Goal: Task Accomplishment & Management: Complete application form

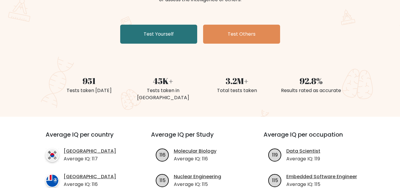
scroll to position [89, 0]
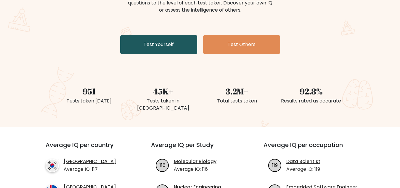
click at [162, 51] on link "Test Yourself" at bounding box center [158, 44] width 77 height 19
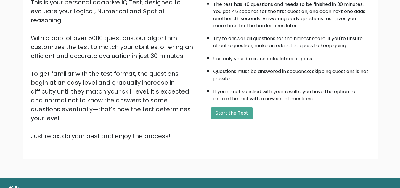
scroll to position [84, 0]
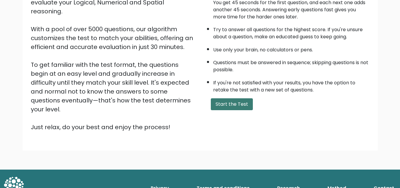
click at [235, 101] on button "Start the Test" at bounding box center [232, 104] width 42 height 12
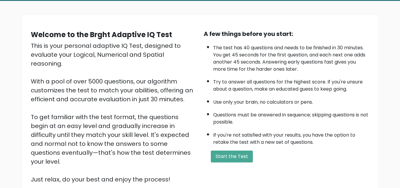
scroll to position [0, 0]
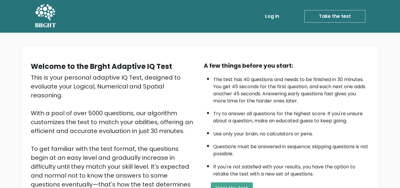
click at [11, 59] on div "Welcome to the Brght Adaptive IQ Test This is your personal adaptive IQ Test, d…" at bounding box center [200, 143] width 400 height 221
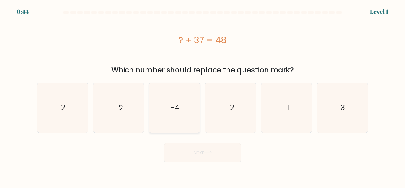
click at [172, 95] on icon "-4" at bounding box center [175, 108] width 50 height 50
click at [202, 95] on input "c. -4" at bounding box center [202, 94] width 0 height 1
radio input "true"
click at [239, 97] on icon "12" at bounding box center [231, 108] width 50 height 50
click at [203, 95] on input "d. 12" at bounding box center [202, 94] width 0 height 1
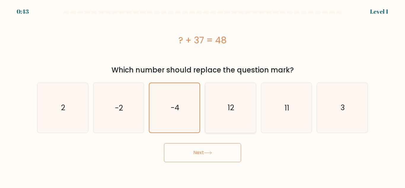
radio input "true"
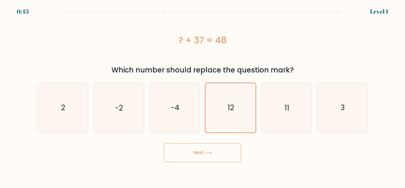
click at [216, 153] on button "Next" at bounding box center [202, 152] width 77 height 19
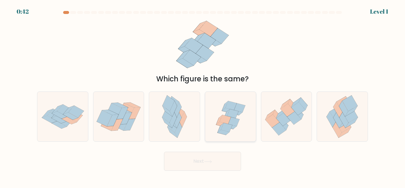
click at [218, 114] on icon at bounding box center [230, 116] width 51 height 49
click at [203, 95] on input "d." at bounding box center [202, 94] width 0 height 1
radio input "true"
click at [208, 170] on button "Next" at bounding box center [202, 160] width 77 height 19
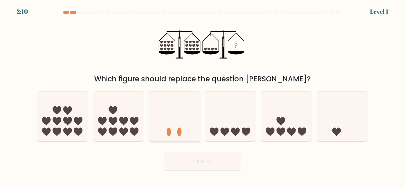
drag, startPoint x: 158, startPoint y: 116, endPoint x: 167, endPoint y: 121, distance: 10.2
click at [158, 116] on icon at bounding box center [174, 116] width 51 height 42
click at [202, 95] on input "c." at bounding box center [202, 94] width 0 height 1
radio input "true"
click at [192, 156] on button "Next" at bounding box center [202, 160] width 77 height 19
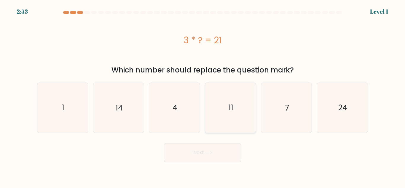
click at [246, 113] on icon "11" at bounding box center [231, 108] width 50 height 50
click at [203, 95] on input "d. 11" at bounding box center [202, 94] width 0 height 1
radio input "true"
click at [224, 151] on button "Next" at bounding box center [202, 152] width 77 height 19
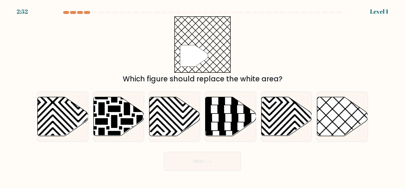
click at [283, 118] on icon at bounding box center [286, 116] width 51 height 39
click at [203, 95] on input "e." at bounding box center [202, 94] width 0 height 1
radio input "true"
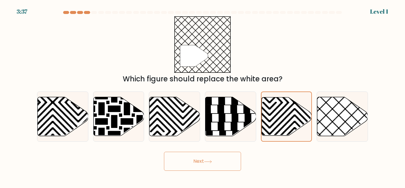
click at [205, 164] on button "Next" at bounding box center [202, 160] width 77 height 19
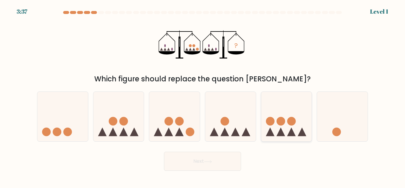
drag, startPoint x: 295, startPoint y: 120, endPoint x: 291, endPoint y: 121, distance: 3.4
click at [294, 120] on circle at bounding box center [291, 121] width 9 height 9
click at [203, 95] on input "e." at bounding box center [202, 94] width 0 height 1
radio input "true"
click at [227, 162] on button "Next" at bounding box center [202, 160] width 77 height 19
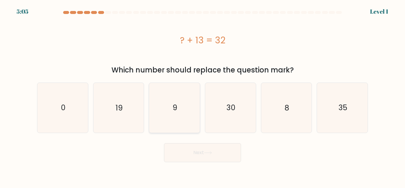
drag, startPoint x: 163, startPoint y: 111, endPoint x: 171, endPoint y: 130, distance: 20.2
click at [164, 111] on icon "9" at bounding box center [175, 108] width 50 height 50
click at [202, 95] on input "c. 9" at bounding box center [202, 94] width 0 height 1
radio input "true"
click at [193, 146] on button "Next" at bounding box center [202, 152] width 77 height 19
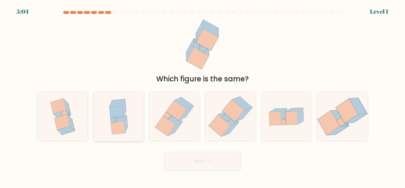
click at [124, 99] on icon at bounding box center [116, 102] width 15 height 7
click at [202, 95] on input "b." at bounding box center [202, 94] width 0 height 1
radio input "true"
click at [214, 163] on button "Next" at bounding box center [202, 160] width 77 height 19
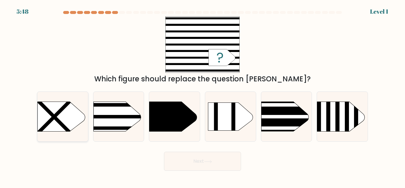
click at [77, 116] on icon at bounding box center [61, 117] width 47 height 30
click at [202, 95] on input "a." at bounding box center [202, 94] width 0 height 1
radio input "true"
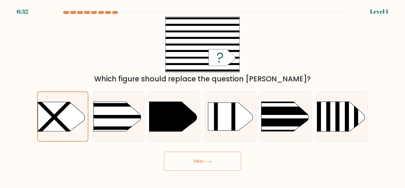
click at [205, 161] on button "Next" at bounding box center [202, 160] width 77 height 19
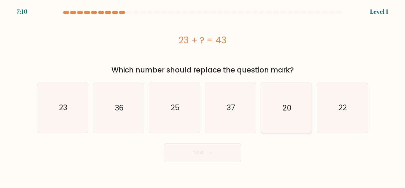
click at [302, 111] on icon "20" at bounding box center [286, 108] width 50 height 50
click at [203, 95] on input "e. 20" at bounding box center [202, 94] width 0 height 1
radio input "true"
click at [224, 148] on button "Next" at bounding box center [202, 152] width 77 height 19
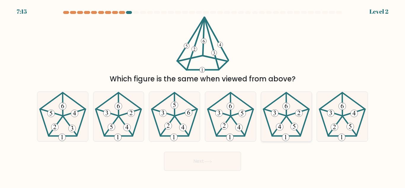
click at [298, 126] on 274 at bounding box center [294, 126] width 7 height 7
click at [203, 95] on input "e." at bounding box center [202, 94] width 0 height 1
radio input "true"
click at [230, 155] on button "Next" at bounding box center [202, 160] width 77 height 19
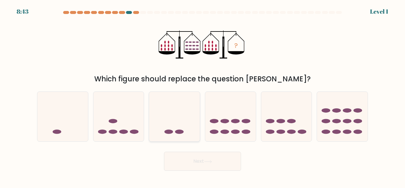
click at [182, 131] on ellipse at bounding box center [179, 132] width 9 height 4
click at [202, 95] on input "c." at bounding box center [202, 94] width 0 height 1
radio input "true"
click at [190, 162] on button "Next" at bounding box center [202, 160] width 77 height 19
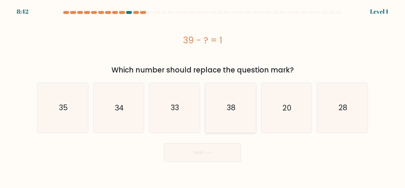
click at [238, 117] on icon "38" at bounding box center [231, 108] width 50 height 50
click at [203, 95] on input "d. 38" at bounding box center [202, 94] width 0 height 1
radio input "true"
click at [224, 149] on button "Next" at bounding box center [202, 152] width 77 height 19
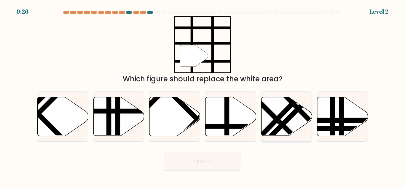
drag, startPoint x: 274, startPoint y: 111, endPoint x: 270, endPoint y: 117, distance: 7.7
click at [274, 111] on icon at bounding box center [286, 116] width 51 height 39
click at [203, 95] on input "e." at bounding box center [202, 94] width 0 height 1
radio input "true"
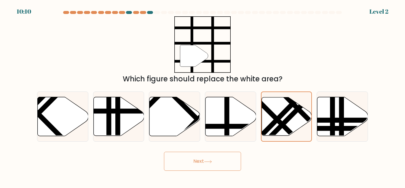
click at [222, 160] on button "Next" at bounding box center [202, 160] width 77 height 19
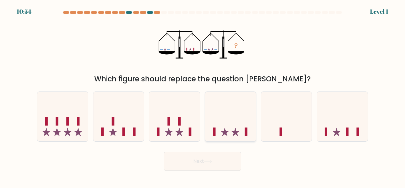
click at [236, 120] on icon at bounding box center [230, 116] width 51 height 42
click at [203, 95] on input "d." at bounding box center [202, 94] width 0 height 1
radio input "true"
click at [195, 153] on button "Next" at bounding box center [202, 160] width 77 height 19
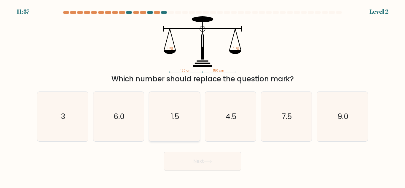
click at [175, 126] on icon "1.5" at bounding box center [175, 117] width 50 height 50
click at [202, 95] on input "c. 1.5" at bounding box center [202, 94] width 0 height 1
radio input "true"
click at [199, 162] on button "Next" at bounding box center [202, 160] width 77 height 19
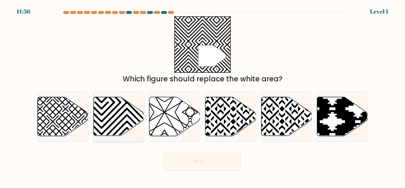
click at [137, 118] on icon at bounding box center [101, 96] width 102 height 102
click at [202, 95] on input "b." at bounding box center [202, 94] width 0 height 1
radio input "true"
click at [190, 162] on button "Next" at bounding box center [202, 160] width 77 height 19
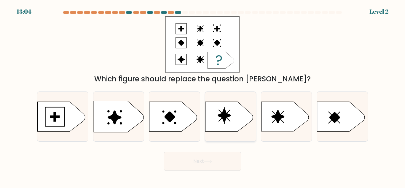
click at [232, 112] on icon at bounding box center [228, 117] width 47 height 30
click at [203, 95] on input "d." at bounding box center [202, 94] width 0 height 1
radio input "true"
click at [217, 160] on button "Next" at bounding box center [202, 160] width 77 height 19
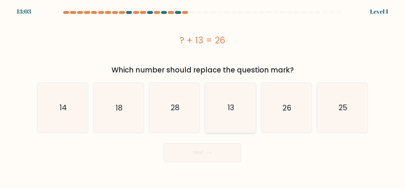
click at [231, 90] on icon "13" at bounding box center [231, 108] width 50 height 50
click at [203, 94] on input "d. 13" at bounding box center [202, 94] width 0 height 1
radio input "true"
click at [231, 90] on icon "13" at bounding box center [230, 107] width 49 height 49
click at [203, 94] on input "d. 13" at bounding box center [202, 94] width 0 height 1
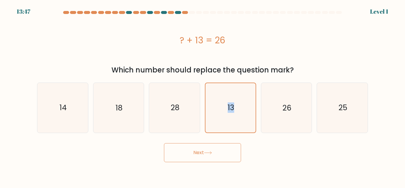
click at [215, 157] on button "Next" at bounding box center [202, 152] width 77 height 19
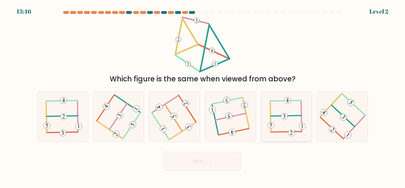
click at [277, 114] on icon at bounding box center [286, 117] width 38 height 40
click at [203, 95] on input "e." at bounding box center [202, 94] width 0 height 1
radio input "true"
click at [220, 156] on button "Next" at bounding box center [202, 160] width 77 height 19
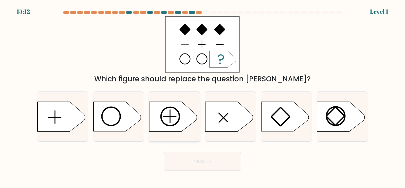
click at [171, 124] on icon at bounding box center [172, 117] width 47 height 30
click at [202, 95] on input "c." at bounding box center [202, 94] width 0 height 1
radio input "true"
click at [203, 162] on button "Next" at bounding box center [202, 160] width 77 height 19
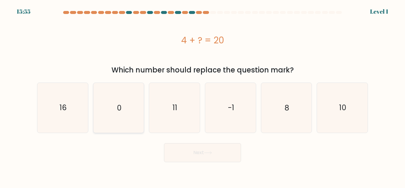
click at [129, 121] on icon "0" at bounding box center [119, 108] width 50 height 50
click at [202, 95] on input "b. 0" at bounding box center [202, 94] width 0 height 1
radio input "true"
click at [183, 158] on button "Next" at bounding box center [202, 152] width 77 height 19
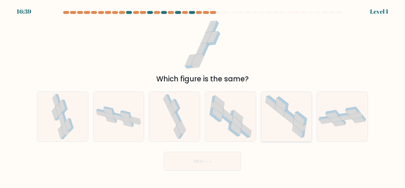
click at [282, 112] on icon at bounding box center [280, 110] width 10 height 13
click at [203, 95] on input "e." at bounding box center [202, 94] width 0 height 1
radio input "true"
click at [212, 160] on icon at bounding box center [208, 161] width 8 height 3
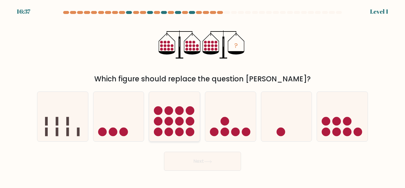
click at [183, 130] on circle at bounding box center [179, 131] width 9 height 9
click at [202, 95] on input "c." at bounding box center [202, 94] width 0 height 1
radio input "true"
click at [196, 161] on button "Next" at bounding box center [202, 160] width 77 height 19
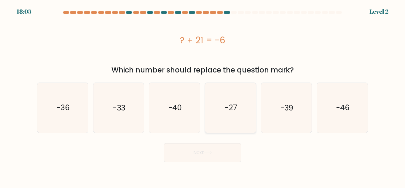
click at [232, 114] on icon "-27" at bounding box center [231, 108] width 50 height 50
click at [203, 95] on input "d. -27" at bounding box center [202, 94] width 0 height 1
radio input "true"
click at [206, 161] on button "Next" at bounding box center [202, 152] width 77 height 19
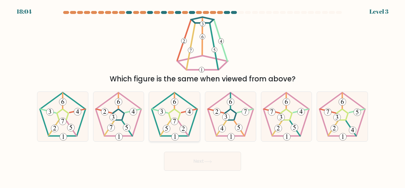
drag, startPoint x: 177, startPoint y: 127, endPoint x: 180, endPoint y: 137, distance: 10.1
click at [177, 127] on icon at bounding box center [175, 117] width 50 height 50
click at [202, 95] on input "c." at bounding box center [202, 94] width 0 height 1
radio input "true"
click at [186, 165] on button "Next" at bounding box center [202, 160] width 77 height 19
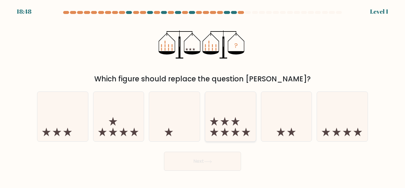
click at [227, 125] on icon at bounding box center [230, 116] width 51 height 42
click at [203, 95] on input "d." at bounding box center [202, 94] width 0 height 1
radio input "true"
click at [200, 168] on button "Next" at bounding box center [202, 160] width 77 height 19
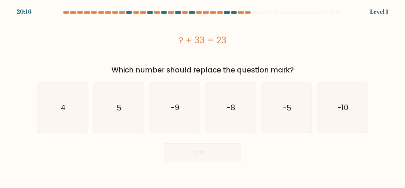
click at [260, 118] on div "e. -5" at bounding box center [286, 107] width 56 height 50
click at [282, 115] on icon "-5" at bounding box center [286, 108] width 50 height 50
click at [203, 95] on input "e. -5" at bounding box center [202, 94] width 0 height 1
radio input "true"
click at [214, 147] on button "Next" at bounding box center [202, 152] width 77 height 19
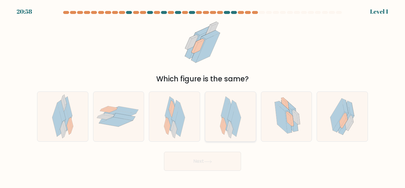
click at [230, 104] on icon at bounding box center [230, 115] width 10 height 33
click at [203, 95] on input "d." at bounding box center [202, 94] width 0 height 1
radio input "true"
click at [202, 161] on button "Next" at bounding box center [202, 160] width 77 height 19
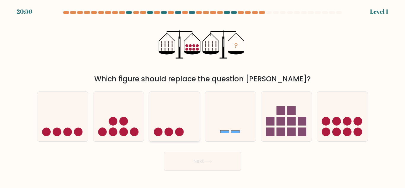
click at [187, 129] on icon at bounding box center [174, 116] width 51 height 42
click at [202, 95] on input "c." at bounding box center [202, 94] width 0 height 1
radio input "true"
click at [188, 155] on button "Next" at bounding box center [202, 160] width 77 height 19
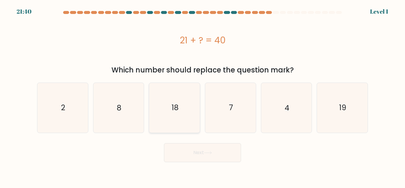
click at [170, 120] on icon "18" at bounding box center [175, 108] width 50 height 50
click at [202, 95] on input "c. 18" at bounding box center [202, 94] width 0 height 1
radio input "true"
click at [189, 154] on button "Next" at bounding box center [202, 152] width 77 height 19
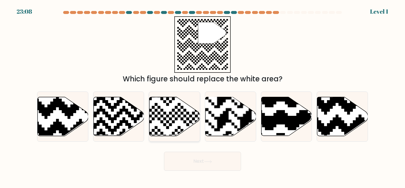
click at [171, 117] on icon at bounding box center [158, 137] width 92 height 92
click at [202, 95] on input "c." at bounding box center [202, 94] width 0 height 1
radio input "true"
click at [190, 154] on button "Next" at bounding box center [202, 160] width 77 height 19
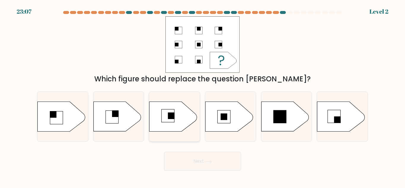
click at [159, 116] on icon at bounding box center [172, 117] width 47 height 30
click at [202, 95] on input "c." at bounding box center [202, 94] width 0 height 1
radio input "true"
click at [183, 154] on button "Next" at bounding box center [202, 160] width 77 height 19
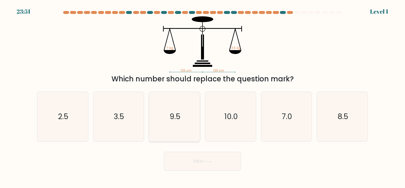
click at [169, 123] on icon "9.5" at bounding box center [175, 117] width 50 height 50
click at [202, 95] on input "c. 9.5" at bounding box center [202, 94] width 0 height 1
radio input "true"
click at [192, 159] on button "Next" at bounding box center [202, 160] width 77 height 19
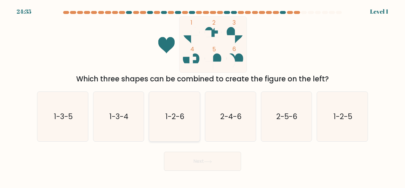
click at [171, 112] on text "1-2-6" at bounding box center [174, 116] width 19 height 10
click at [202, 95] on input "c. 1-2-6" at bounding box center [202, 94] width 0 height 1
radio input "true"
click at [197, 156] on button "Next" at bounding box center [202, 160] width 77 height 19
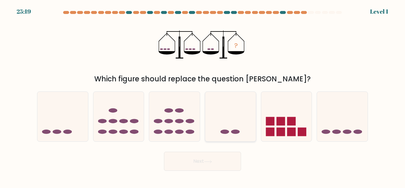
drag, startPoint x: 231, startPoint y: 113, endPoint x: 227, endPoint y: 125, distance: 12.7
click at [231, 113] on icon at bounding box center [230, 116] width 51 height 42
click at [203, 95] on input "d." at bounding box center [202, 94] width 0 height 1
radio input "true"
click at [206, 165] on button "Next" at bounding box center [202, 160] width 77 height 19
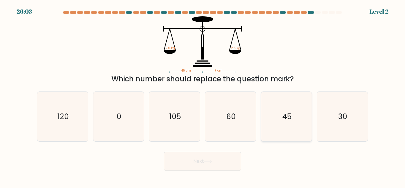
drag, startPoint x: 285, startPoint y: 123, endPoint x: 280, endPoint y: 128, distance: 6.9
click at [286, 123] on icon "45" at bounding box center [286, 117] width 50 height 50
click at [203, 95] on input "e. 45" at bounding box center [202, 94] width 0 height 1
radio input "true"
click at [179, 162] on button "Next" at bounding box center [202, 160] width 77 height 19
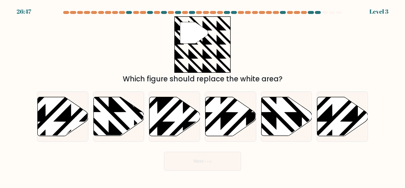
click at [130, 125] on icon at bounding box center [118, 116] width 51 height 39
click at [202, 95] on input "b." at bounding box center [202, 94] width 0 height 1
radio input "true"
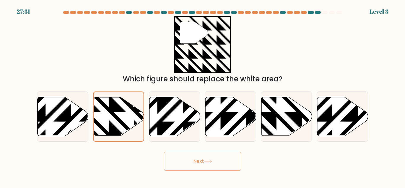
click at [182, 155] on button "Next" at bounding box center [202, 160] width 77 height 19
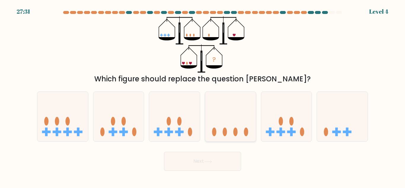
click at [225, 116] on icon at bounding box center [230, 116] width 51 height 42
click at [203, 95] on input "d." at bounding box center [202, 94] width 0 height 1
radio input "true"
click at [202, 162] on button "Next" at bounding box center [202, 160] width 77 height 19
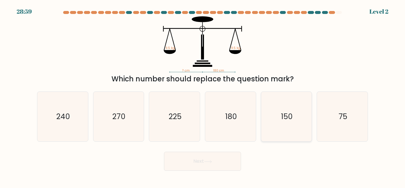
click at [281, 122] on icon "150" at bounding box center [286, 117] width 50 height 50
click at [203, 95] on input "e. 150" at bounding box center [202, 94] width 0 height 1
radio input "true"
click at [214, 158] on button "Next" at bounding box center [202, 160] width 77 height 19
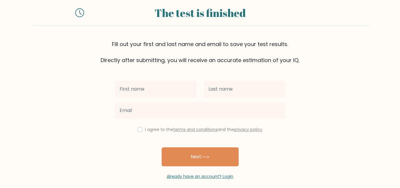
scroll to position [20, 0]
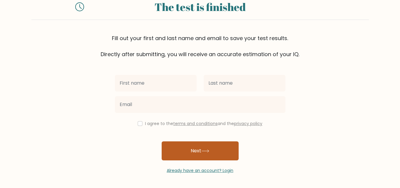
click at [207, 157] on button "Next" at bounding box center [200, 150] width 77 height 19
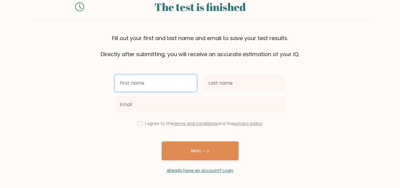
click at [171, 82] on input "text" at bounding box center [156, 83] width 82 height 17
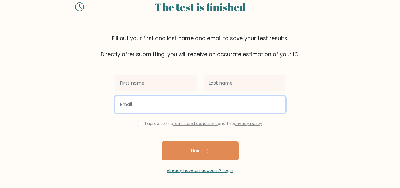
click at [238, 98] on input "email" at bounding box center [200, 104] width 171 height 17
type input "mostafa.galal.ahmed1@gmail.com"
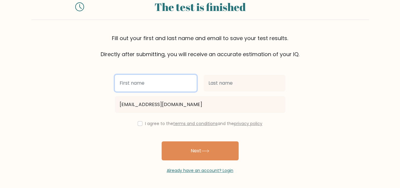
click at [147, 84] on input "text" at bounding box center [156, 83] width 82 height 17
type input "m"
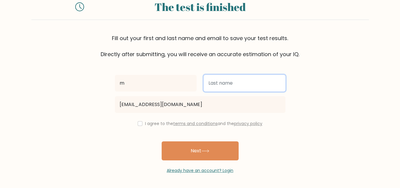
click at [242, 84] on input "text" at bounding box center [245, 83] width 82 height 17
type input "g"
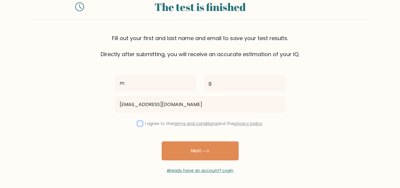
click at [138, 125] on input "checkbox" at bounding box center [140, 123] width 5 height 5
checkbox input "true"
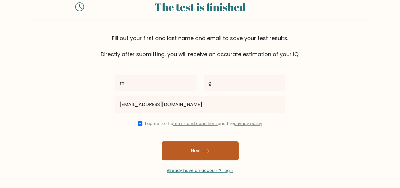
click at [198, 152] on button "Next" at bounding box center [200, 150] width 77 height 19
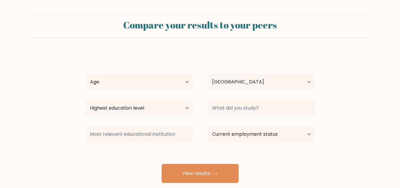
select select "EG"
click at [189, 83] on select "Age Under [DEMOGRAPHIC_DATA] [DEMOGRAPHIC_DATA] [DEMOGRAPHIC_DATA] [DEMOGRAPHIC…" at bounding box center [139, 82] width 108 height 17
select select "35_44"
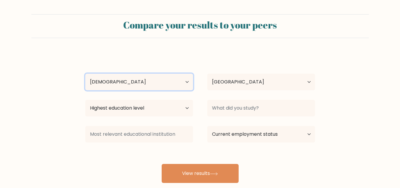
click at [85, 74] on select "Age Under [DEMOGRAPHIC_DATA] [DEMOGRAPHIC_DATA] [DEMOGRAPHIC_DATA] [DEMOGRAPHIC…" at bounding box center [139, 82] width 108 height 17
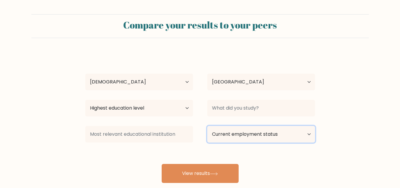
click at [298, 135] on select "Current employment status Employed Student Retired Other / prefer not to answer" at bounding box center [262, 134] width 108 height 17
select select "employed"
click at [208, 126] on select "Current employment status Employed Student Retired Other / prefer not to answer" at bounding box center [262, 134] width 108 height 17
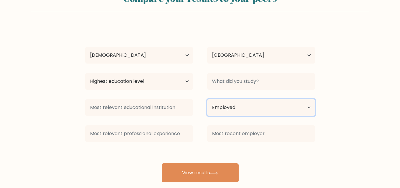
scroll to position [37, 0]
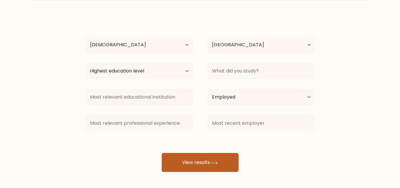
click at [211, 164] on button "View results" at bounding box center [200, 162] width 77 height 19
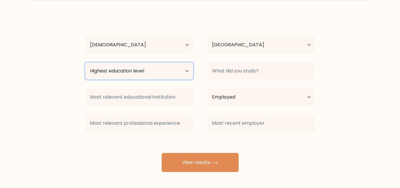
click at [187, 71] on select "Highest education level No schooling Primary Lower Secondary Upper Secondary Oc…" at bounding box center [139, 71] width 108 height 17
select select "bachelors_degree"
click at [85, 63] on select "Highest education level No schooling Primary Lower Secondary Upper Secondary Oc…" at bounding box center [139, 71] width 108 height 17
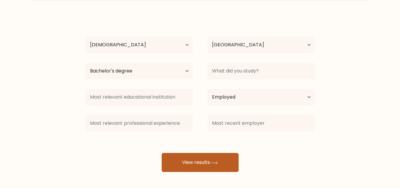
click at [210, 162] on button "View results" at bounding box center [200, 162] width 77 height 19
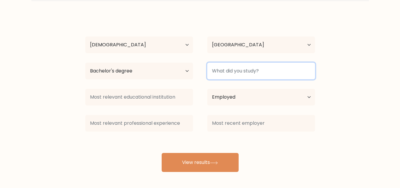
click at [250, 71] on input at bounding box center [262, 71] width 108 height 17
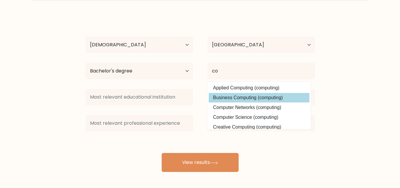
click at [245, 96] on option "Business Computing (computing)" at bounding box center [259, 97] width 101 height 9
type input "Business Computing"
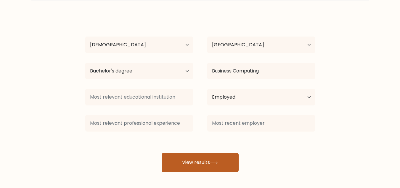
click at [226, 163] on button "View results" at bounding box center [200, 162] width 77 height 19
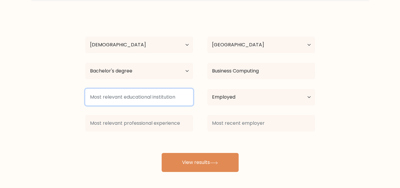
click at [140, 99] on input at bounding box center [139, 97] width 108 height 17
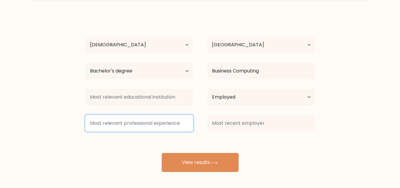
click at [192, 116] on input at bounding box center [139, 123] width 108 height 17
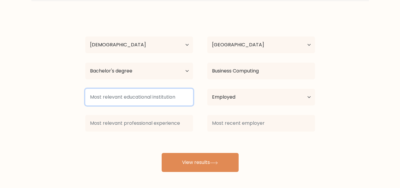
click at [161, 100] on input at bounding box center [139, 97] width 108 height 17
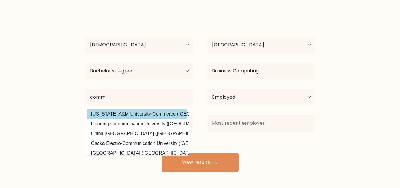
click at [155, 115] on option "[US_STATE] A&M University-Commerce ([GEOGRAPHIC_DATA])" at bounding box center [137, 113] width 101 height 9
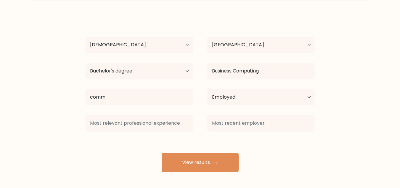
type input "[US_STATE] A&M University-Commerce"
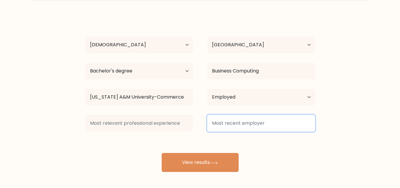
click at [226, 127] on input at bounding box center [262, 123] width 108 height 17
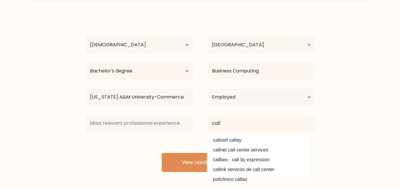
click at [233, 150] on option "callnet call center services" at bounding box center [259, 149] width 101 height 9
type input "callnet call center services"
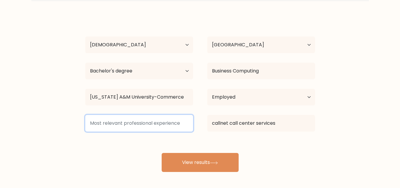
click at [149, 124] on input at bounding box center [139, 123] width 108 height 17
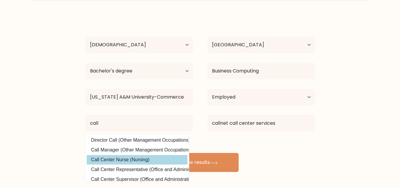
click at [116, 159] on option "Call Center Nurse (Nursing)" at bounding box center [137, 159] width 101 height 9
type input "Call Center Nurse"
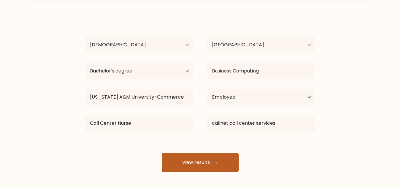
click at [185, 160] on button "View results" at bounding box center [200, 162] width 77 height 19
